Goal: Use online tool/utility: Utilize a website feature to perform a specific function

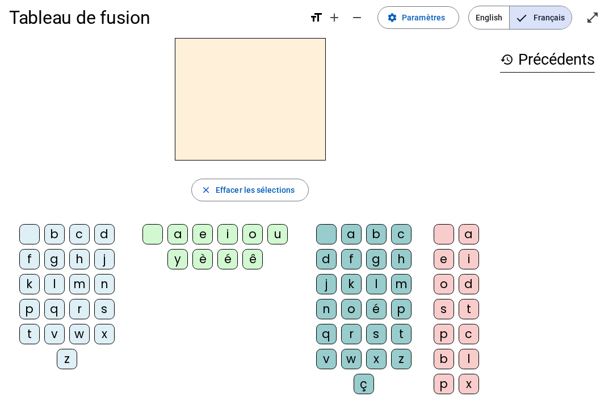
scroll to position [14, 0]
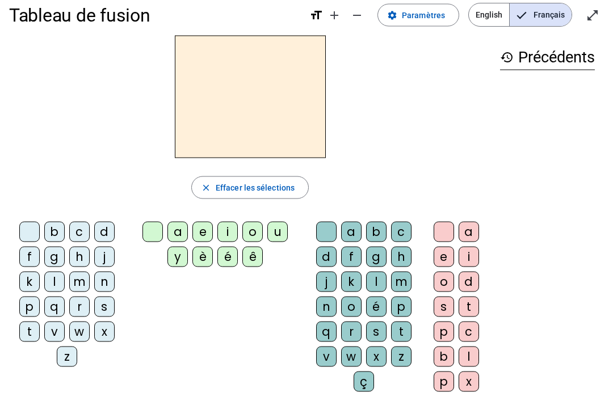
click at [567, 95] on div "history Précédents" at bounding box center [547, 209] width 113 height 347
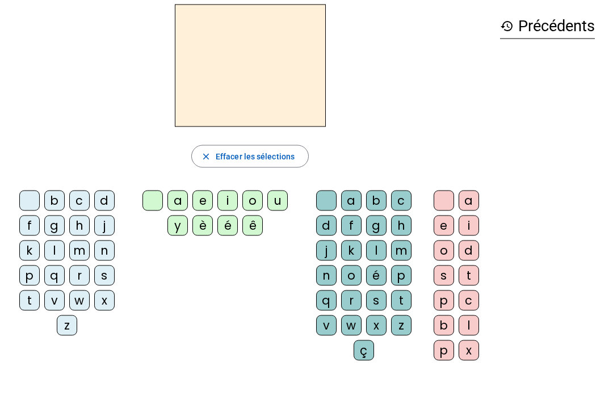
scroll to position [47, 0]
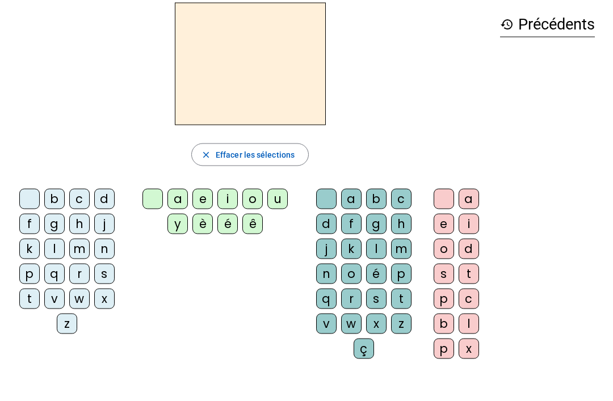
click at [53, 205] on div "b" at bounding box center [54, 199] width 20 height 20
click at [278, 206] on div "u" at bounding box center [277, 198] width 20 height 20
click at [331, 199] on div at bounding box center [326, 198] width 20 height 20
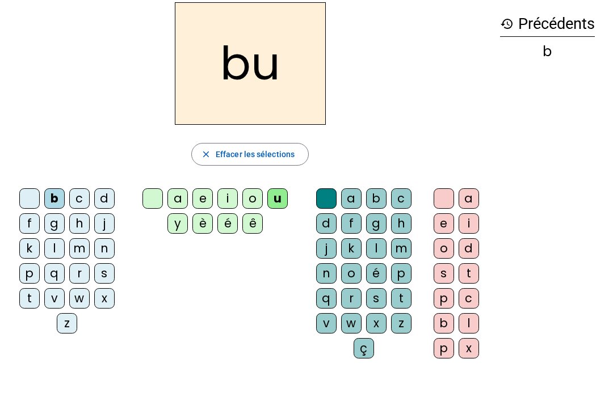
click at [335, 197] on div at bounding box center [326, 198] width 20 height 20
click at [22, 193] on div at bounding box center [29, 198] width 20 height 20
click at [111, 204] on div "d" at bounding box center [104, 198] width 20 height 20
click at [325, 201] on div at bounding box center [326, 198] width 20 height 20
click at [33, 198] on div at bounding box center [29, 198] width 20 height 20
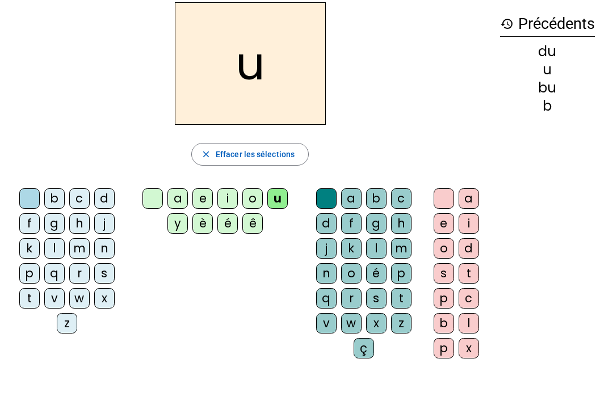
click at [25, 303] on div "t" at bounding box center [29, 298] width 20 height 20
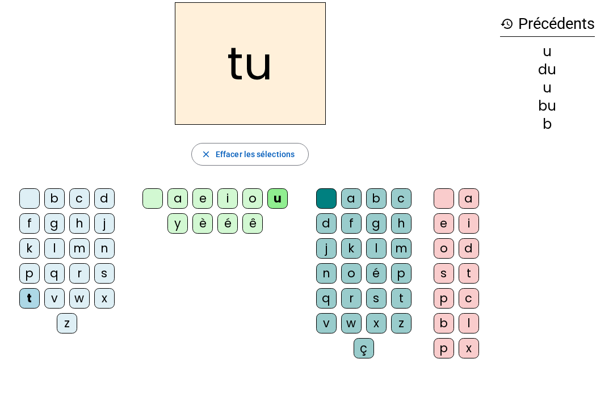
click at [177, 200] on div "a" at bounding box center [177, 198] width 20 height 20
click at [209, 189] on div "e" at bounding box center [202, 198] width 20 height 20
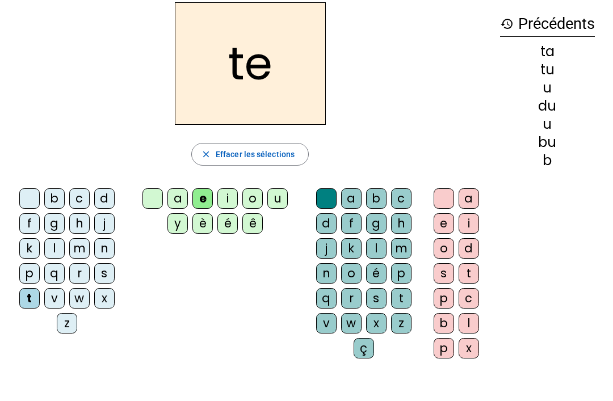
click at [106, 215] on div "j" at bounding box center [104, 223] width 20 height 20
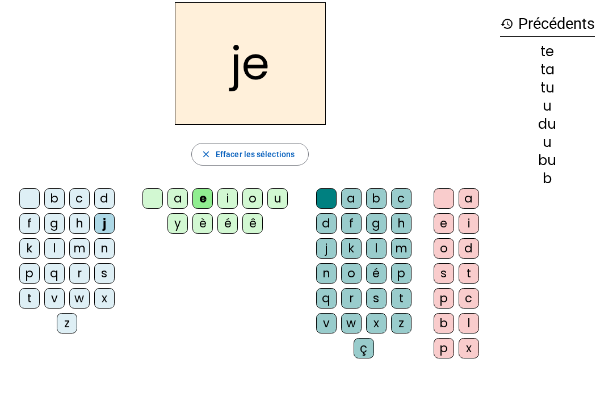
click at [79, 252] on div "m" at bounding box center [79, 248] width 20 height 20
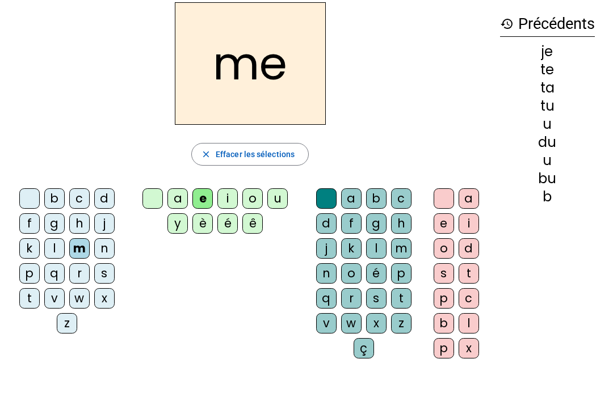
click at [184, 197] on div "a" at bounding box center [177, 198] width 20 height 20
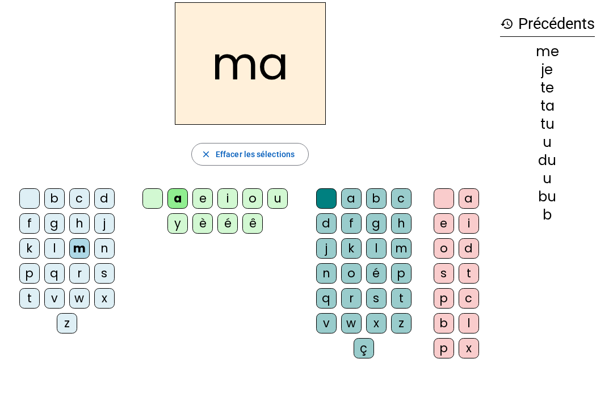
click at [385, 241] on div "l" at bounding box center [376, 248] width 20 height 20
